Goal: Navigation & Orientation: Find specific page/section

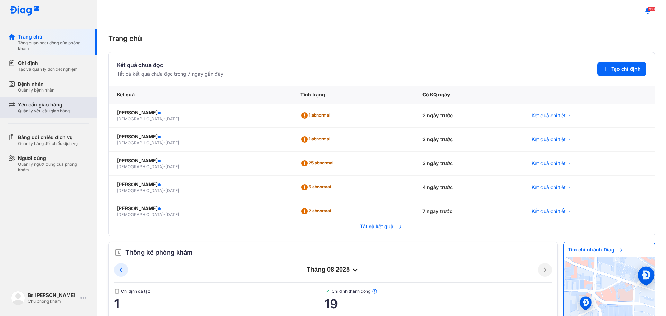
click at [36, 110] on div "Quản lý yêu cầu giao hàng" at bounding box center [44, 111] width 52 height 6
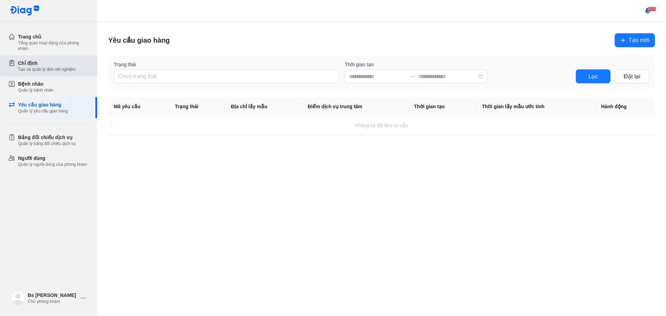
click at [67, 73] on div "Chỉ định Tạo và quản lý đơn xét nghiệm" at bounding box center [52, 66] width 89 height 21
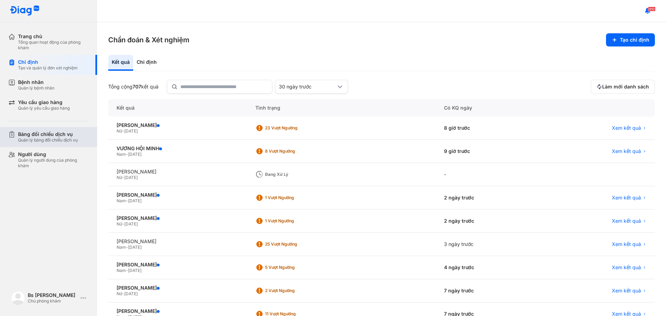
click at [50, 135] on div "Bảng đối chiếu dịch vụ" at bounding box center [48, 134] width 60 height 6
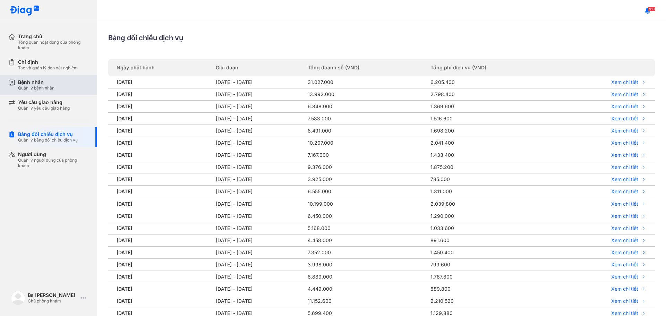
click at [57, 87] on div "Bệnh nhân Quản lý bệnh nhân" at bounding box center [53, 85] width 71 height 12
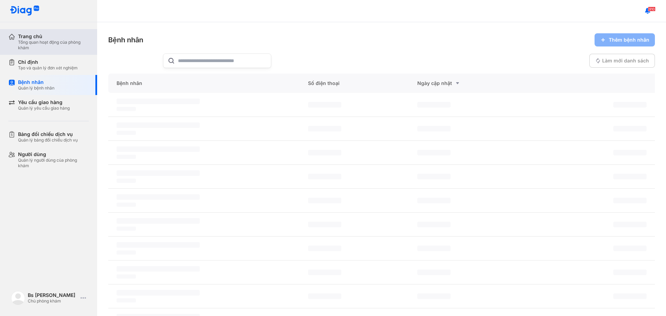
click at [48, 44] on div "Tổng quan hoạt động của phòng khám" at bounding box center [53, 45] width 71 height 11
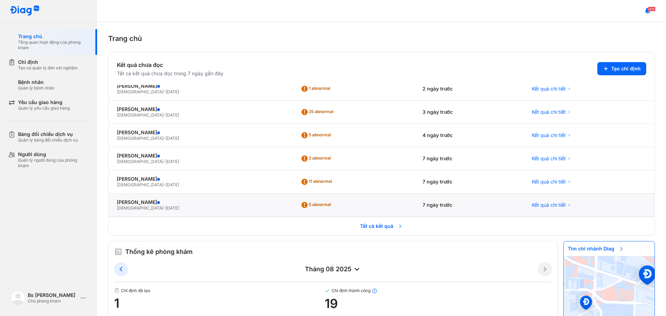
scroll to position [23, 0]
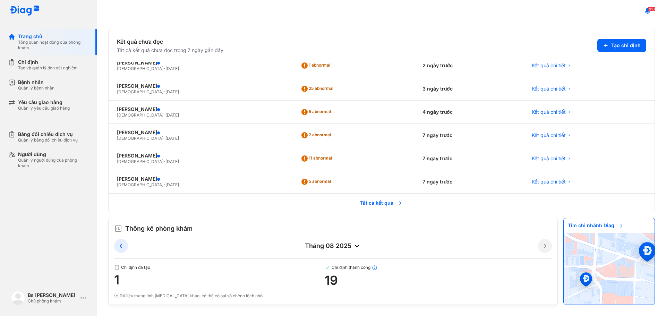
click at [325, 266] on img at bounding box center [328, 268] width 6 height 6
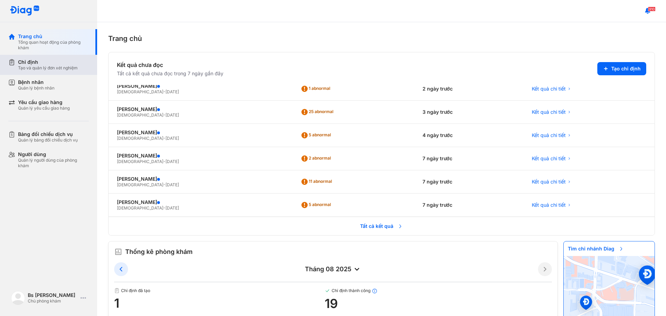
click at [72, 68] on div "Tạo và quản lý đơn xét nghiệm" at bounding box center [48, 68] width 60 height 6
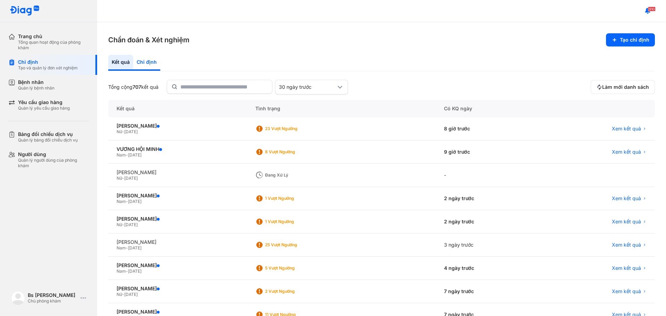
click at [151, 65] on div "Chỉ định" at bounding box center [146, 63] width 27 height 16
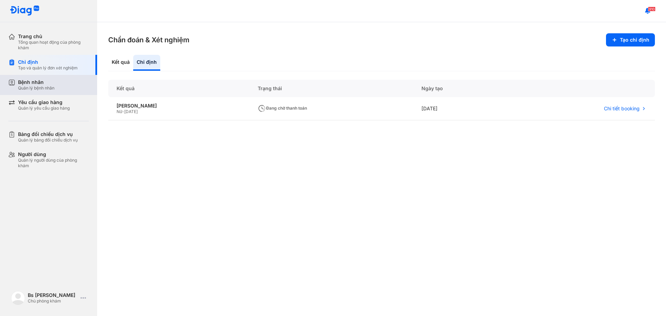
click at [51, 84] on div "Bệnh nhân" at bounding box center [36, 82] width 36 height 6
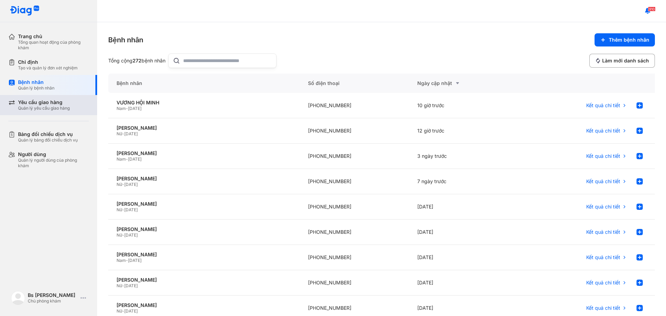
click at [50, 105] on div "Yêu cầu giao hàng" at bounding box center [44, 102] width 52 height 6
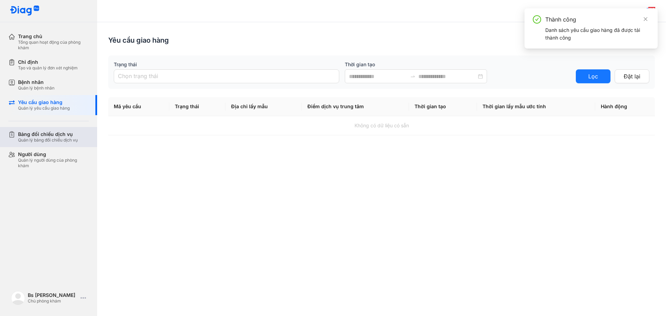
click at [49, 140] on div "Quản lý bảng đối chiếu dịch vụ" at bounding box center [48, 140] width 60 height 6
